Goal: Information Seeking & Learning: Learn about a topic

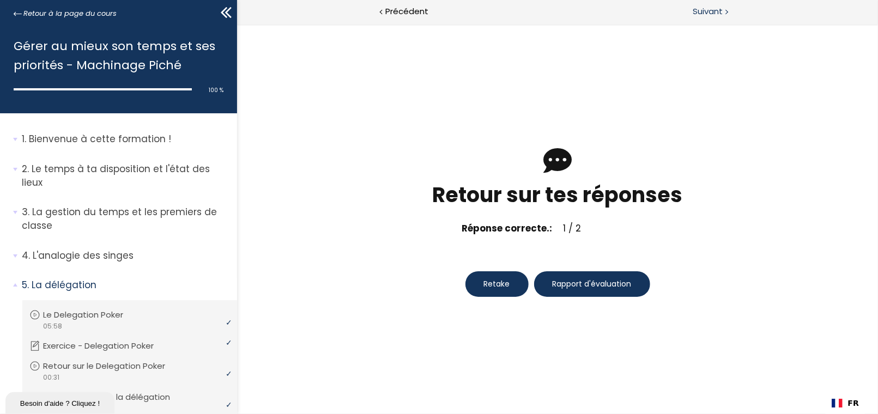
click at [709, 9] on span "Suivant" at bounding box center [708, 12] width 30 height 14
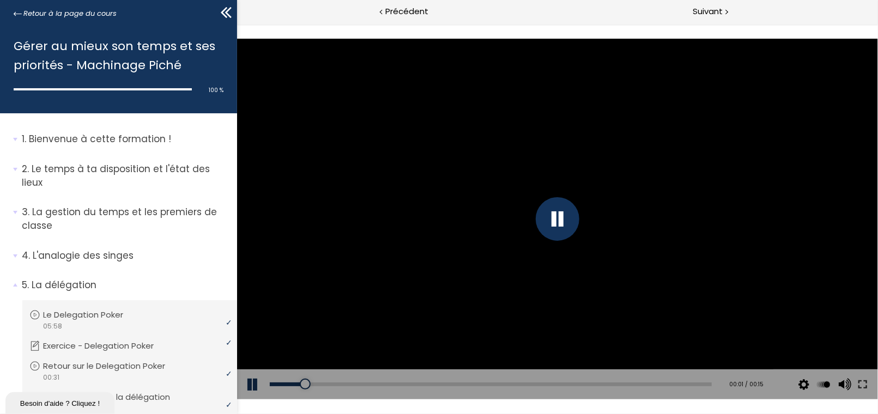
click at [251, 384] on button at bounding box center [252, 384] width 33 height 31
click at [225, 13] on icon at bounding box center [226, 12] width 16 height 16
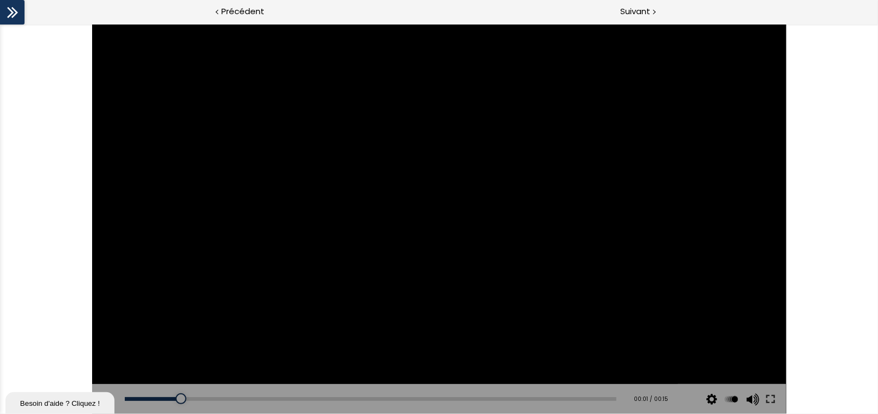
click at [16, 9] on icon at bounding box center [12, 12] width 16 height 16
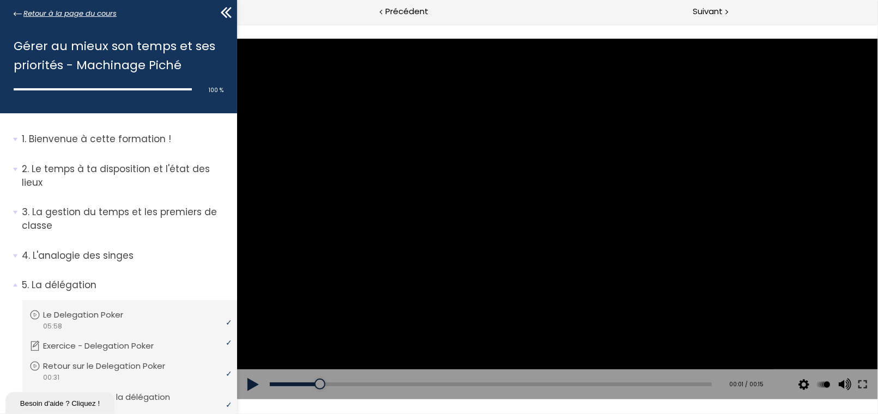
click at [36, 15] on span "Retour à la page du cours" at bounding box center [69, 14] width 93 height 12
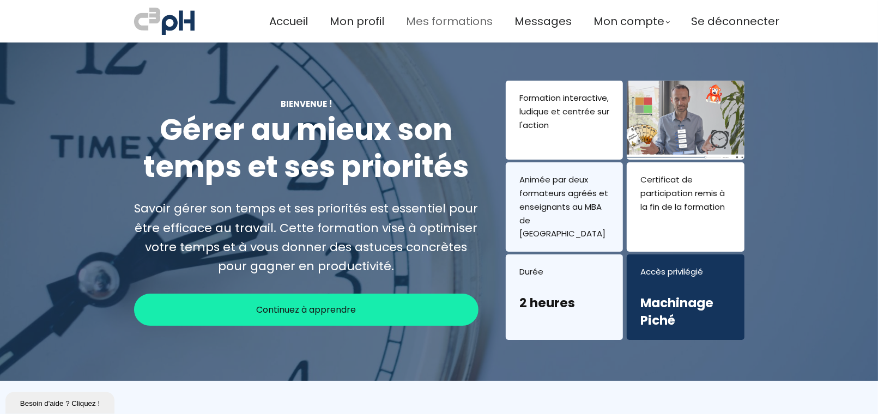
click at [411, 15] on span "Mes formations" at bounding box center [449, 22] width 87 height 18
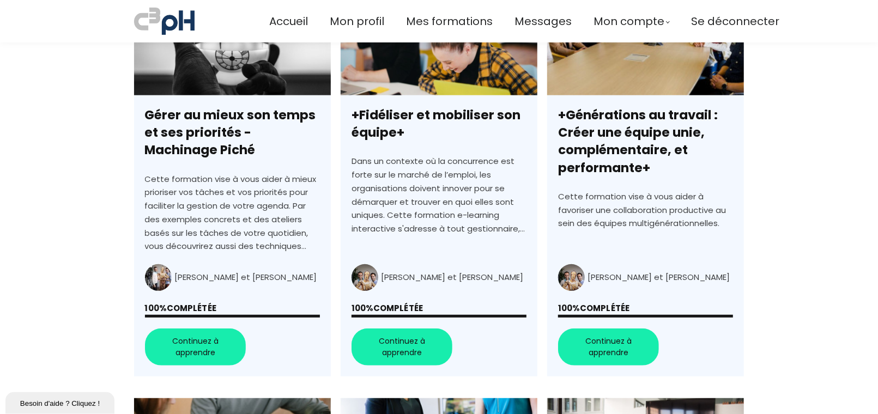
scroll to position [321, 0]
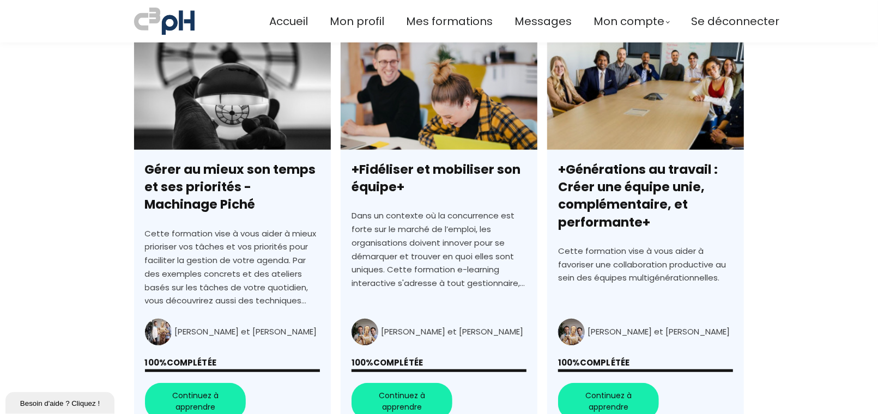
click at [411, 253] on link "+Fidéliser et mobiliser son équipe+" at bounding box center [439, 235] width 197 height 392
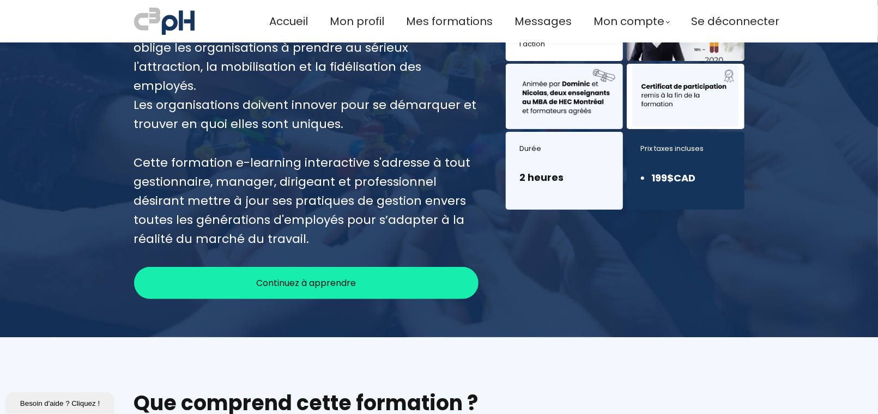
click at [388, 267] on div "Continuez à apprendre" at bounding box center [306, 283] width 345 height 32
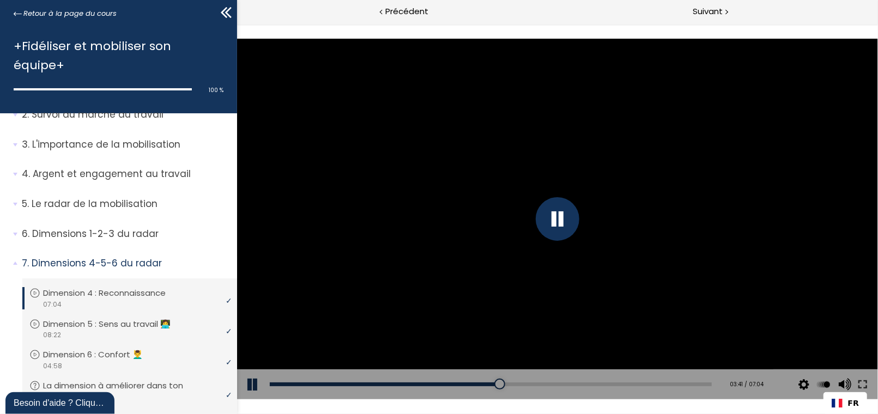
click at [563, 220] on div at bounding box center [557, 219] width 44 height 44
click at [278, 382] on div "00:09" at bounding box center [490, 384] width 442 height 4
click at [257, 382] on button at bounding box center [252, 384] width 33 height 31
